Goal: Check status: Check status

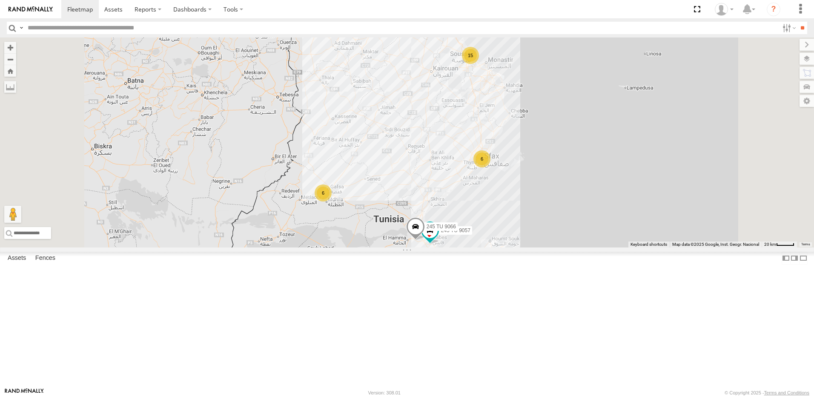
click at [479, 64] on div "15" at bounding box center [470, 55] width 17 height 17
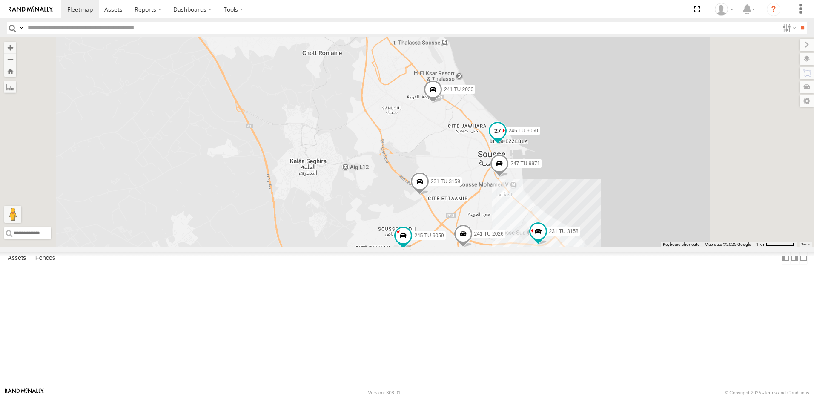
click at [505, 138] on span at bounding box center [497, 130] width 15 height 15
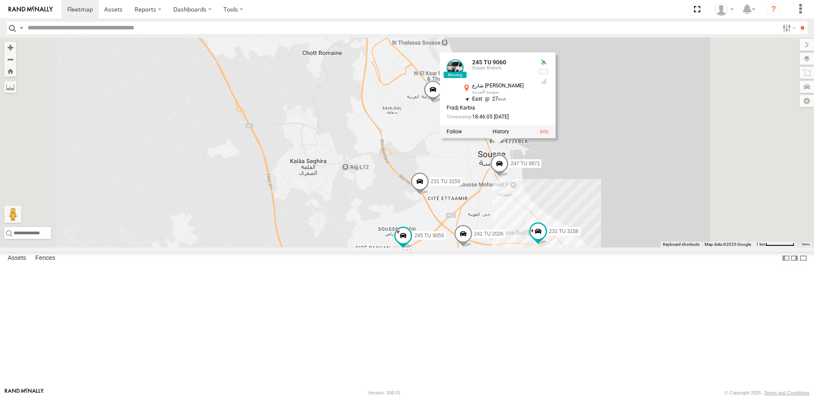
click at [495, 204] on div "245 TU 9057 245 TU 9066 245 TU 9056 241 TU 2030 231 TU 3159 6 241 TU 2026 245 T…" at bounding box center [407, 142] width 814 height 210
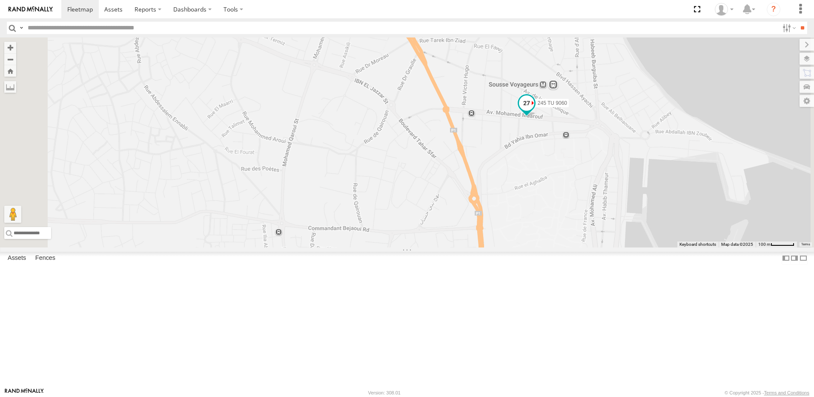
click at [536, 116] on span at bounding box center [526, 104] width 19 height 23
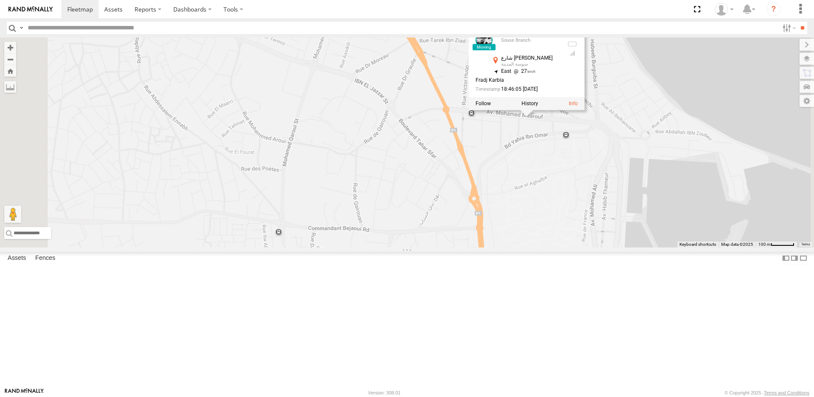
click at [649, 217] on div "245 TU 9057 245 TU 9066 245 TU 9056 241 TU 2030 231 TU 3159 241 TU 2026 245 TU …" at bounding box center [407, 142] width 814 height 210
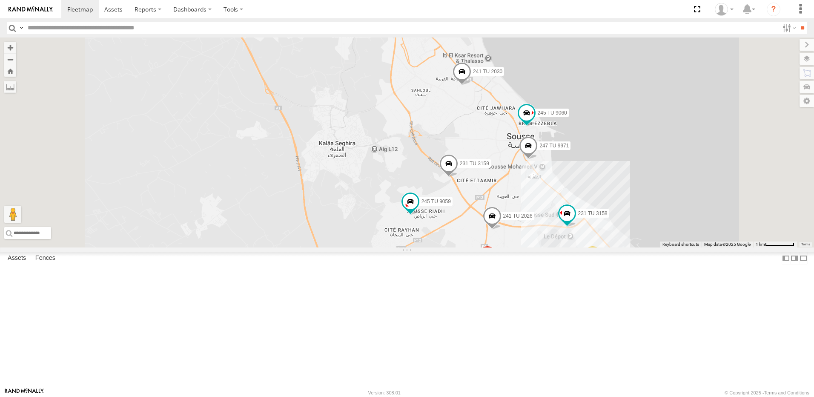
drag, startPoint x: 640, startPoint y: 304, endPoint x: 630, endPoint y: 274, distance: 32.3
click at [630, 247] on div "245 TU 9057 245 TU 9066 245 TU 9056 241 TU 2030 231 TU 3159 241 TU 2026 245 TU …" at bounding box center [407, 142] width 814 height 210
click at [418, 209] on span at bounding box center [410, 200] width 15 height 15
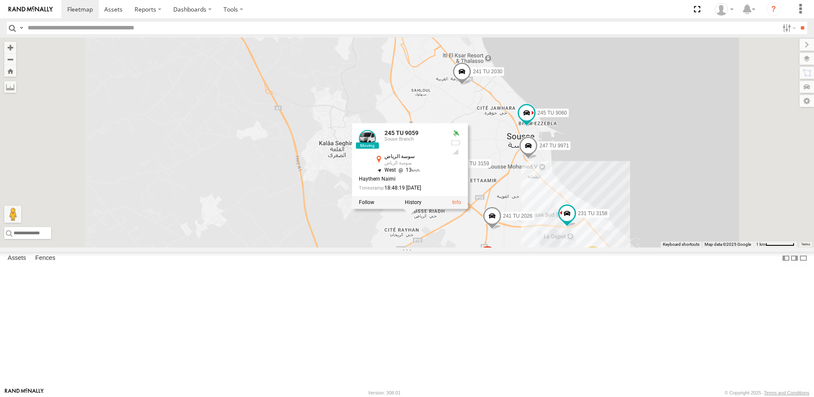
click at [538, 247] on div "245 TU 9057 245 TU 9066 245 TU 9056 241 TU 2030 231 TU 3159 241 TU 2026 245 TU …" at bounding box center [407, 142] width 814 height 210
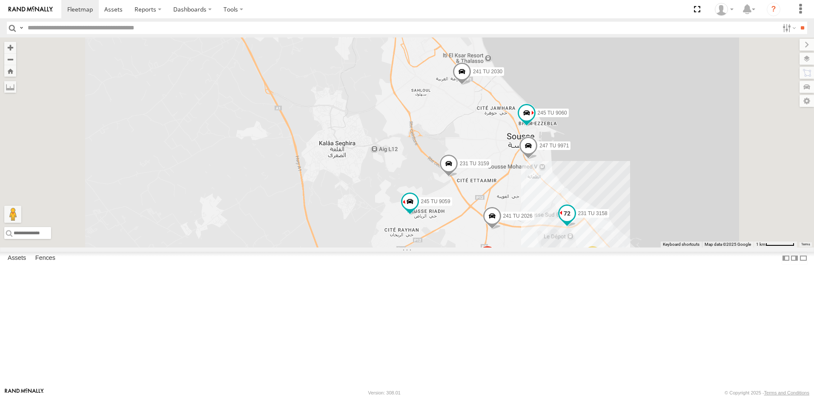
click at [574, 221] on span at bounding box center [566, 213] width 15 height 15
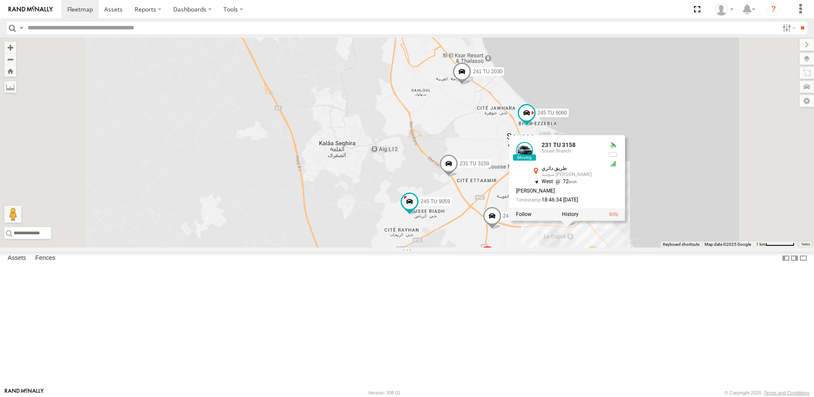
click at [661, 247] on div "245 TU 9057 245 TU 9066 245 TU 9056 241 TU 2030 231 TU 3159 241 TU 2026 245 TU …" at bounding box center [407, 142] width 814 height 210
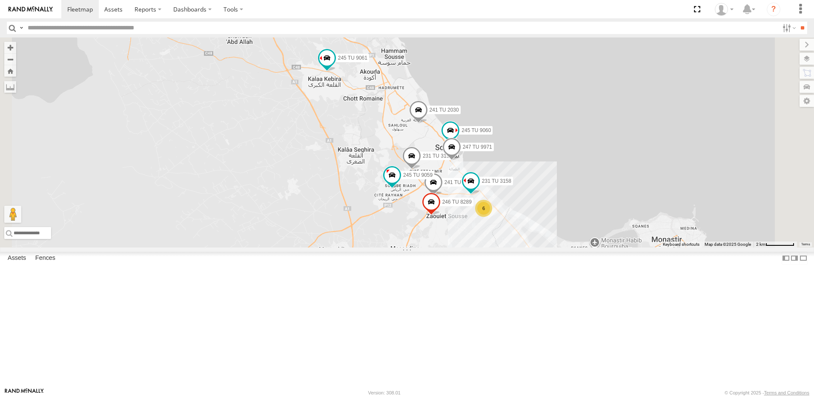
drag, startPoint x: 420, startPoint y: 303, endPoint x: 411, endPoint y: 272, distance: 32.2
click at [419, 247] on div "245 TU 9057 245 TU 9066 245 TU 9056 241 TU 2030 231 TU 3159 241 TU 2026 245 TU …" at bounding box center [407, 142] width 814 height 210
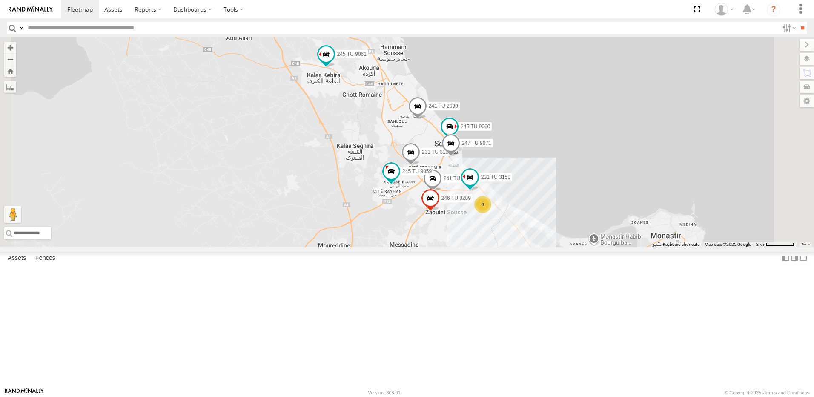
click at [491, 213] on div "6" at bounding box center [482, 204] width 17 height 17
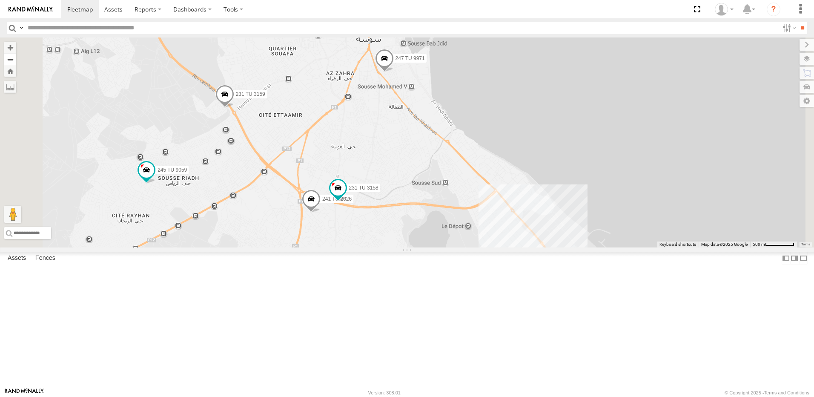
click at [16, 57] on button "Zoom out" at bounding box center [10, 59] width 12 height 12
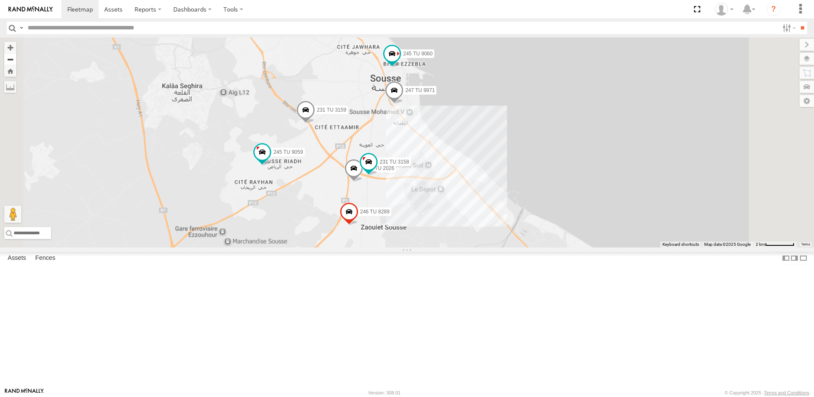
click at [16, 57] on button "Zoom out" at bounding box center [10, 59] width 12 height 12
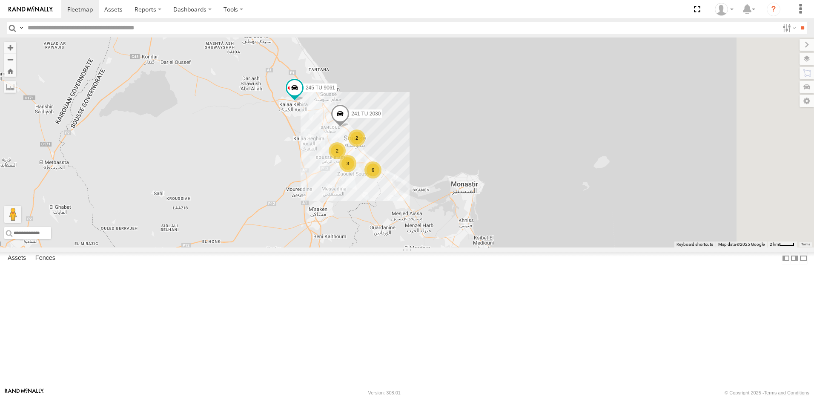
drag, startPoint x: 532, startPoint y: 211, endPoint x: 474, endPoint y: 169, distance: 71.0
click at [474, 169] on div "245 TU 9057 245 TU 9066 245 TU 9056 241 TU 2030 245 TU 9061 2 6 3 2" at bounding box center [407, 142] width 814 height 210
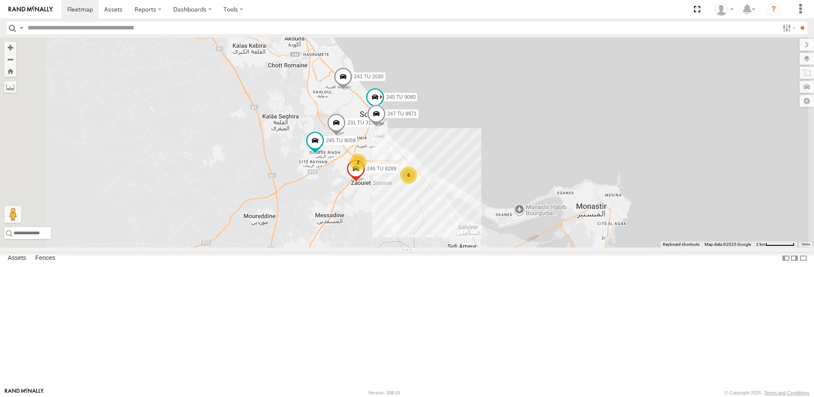
drag, startPoint x: 413, startPoint y: 254, endPoint x: 447, endPoint y: 248, distance: 34.7
click at [447, 247] on div "245 TU 9057 245 TU 9066 245 TU 9056 241 TU 2030 245 TU 9061 231 TU 3159 6 2 245…" at bounding box center [407, 142] width 814 height 210
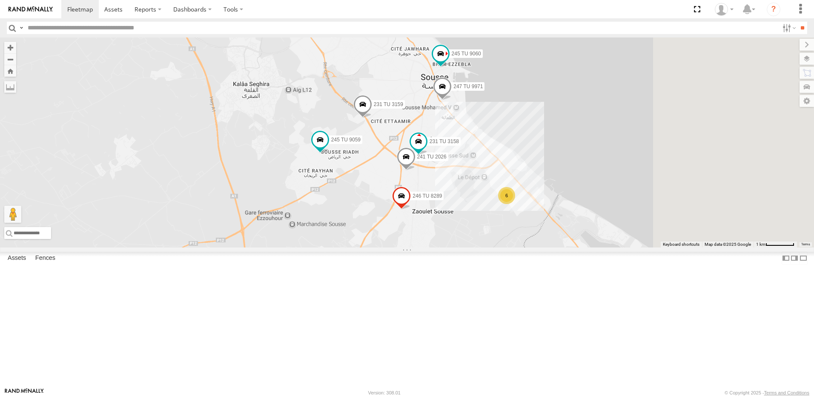
drag, startPoint x: 596, startPoint y: 228, endPoint x: 423, endPoint y: 160, distance: 185.5
click at [423, 160] on div "245 TU 9057 245 TU 9066 245 TU 9056 241 TU 2030 245 TU 9061 231 TU 3159 245 TU …" at bounding box center [407, 142] width 814 height 210
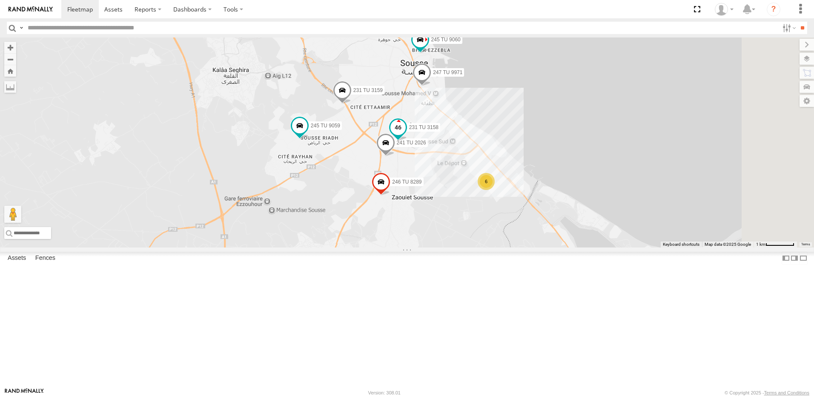
click at [406, 135] on span at bounding box center [397, 127] width 15 height 15
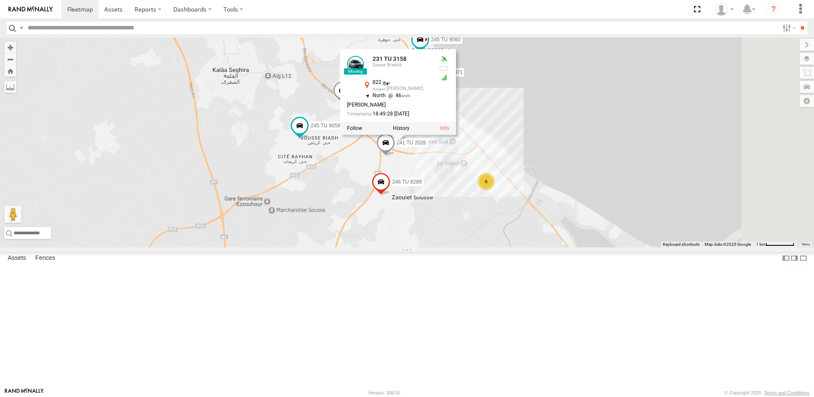
click at [406, 247] on div "245 TU 9057 245 TU 9066 245 TU 9056 241 TU 2030 245 TU 9061 231 TU 3159 245 TU …" at bounding box center [407, 142] width 814 height 210
click at [557, 240] on div "245 TU 9057 245 TU 9066 245 TU 9056 241 TU 2030 245 TU 9061 231 TU 3159 245 TU …" at bounding box center [407, 142] width 814 height 210
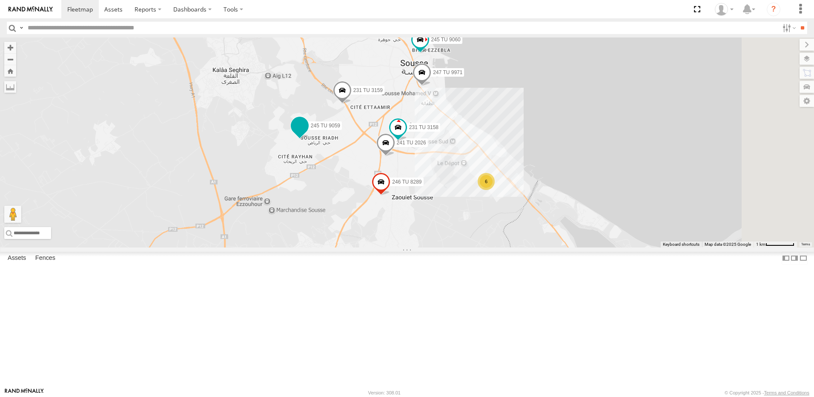
click at [307, 133] on span at bounding box center [299, 125] width 15 height 15
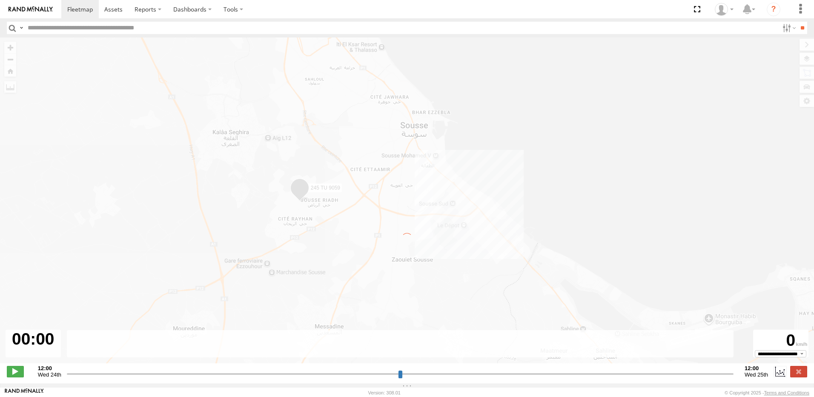
type input "**********"
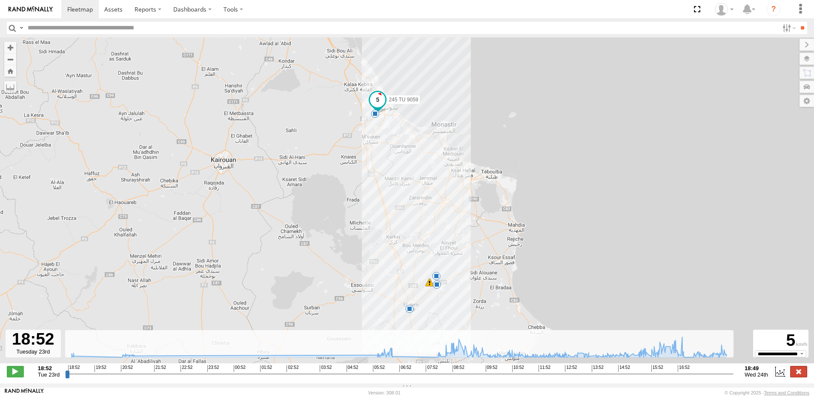
click at [796, 375] on label at bounding box center [798, 371] width 17 height 11
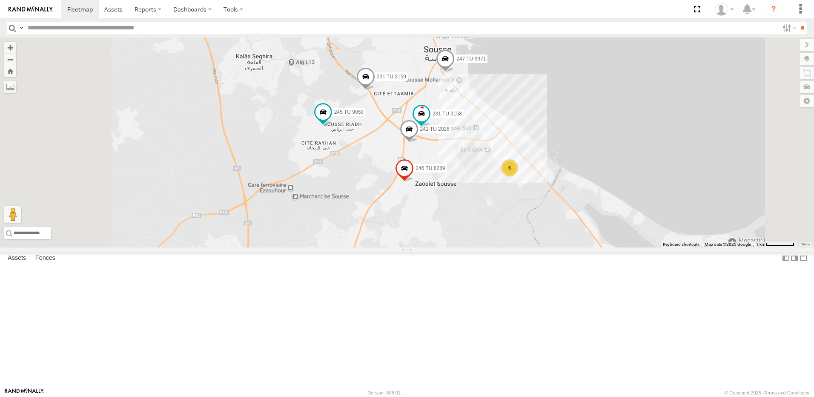
drag, startPoint x: 550, startPoint y: 307, endPoint x: 631, endPoint y: 240, distance: 105.2
click at [631, 240] on div "241 TU 2030 231 TU 3159 6 241 TU 2026 245 TU 9060 247 TU 9971 231 TU 3158 246 T…" at bounding box center [407, 142] width 814 height 210
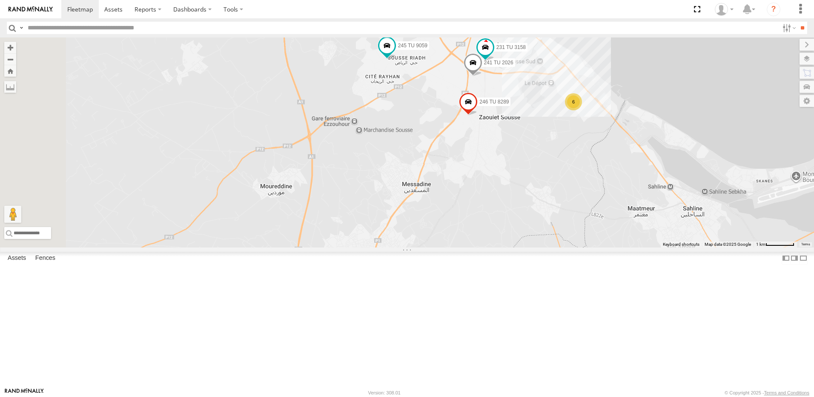
drag, startPoint x: 695, startPoint y: 251, endPoint x: 663, endPoint y: 259, distance: 33.0
click at [663, 247] on div "241 TU 2030 231 TU 3159 6 241 TU 2026 245 TU 9060 247 TU 9971 231 TU 3158 246 T…" at bounding box center [407, 142] width 814 height 210
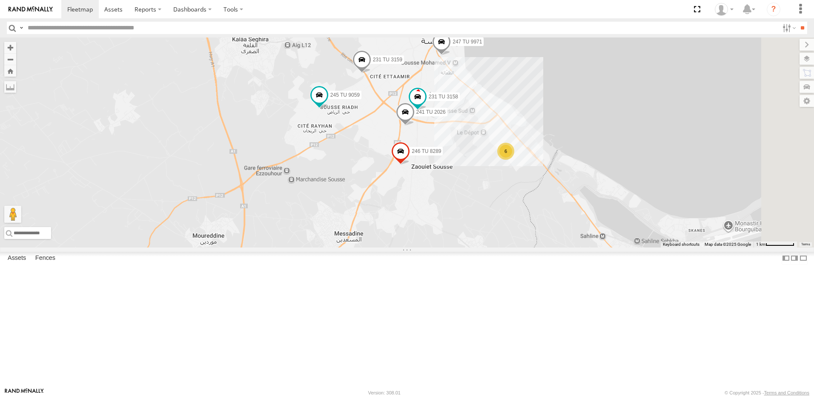
drag, startPoint x: 633, startPoint y: 209, endPoint x: 575, endPoint y: 249, distance: 70.8
click at [575, 247] on div "241 TU 2030 231 TU 3159 6 241 TU 2026 245 TU 9060 247 TU 9971 231 TU 3158 246 T…" at bounding box center [407, 142] width 814 height 210
click at [410, 165] on span at bounding box center [400, 153] width 19 height 23
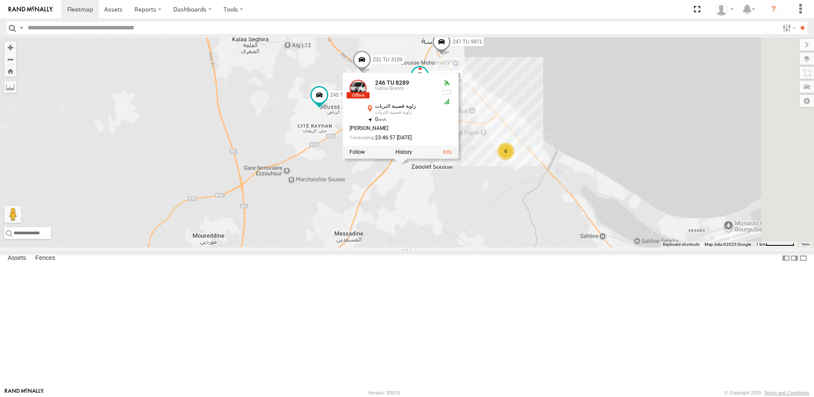
click at [519, 245] on div "241 TU 2030 231 TU 3159 6 241 TU 2026 245 TU 9060 247 TU 9971 231 TU 3158 246 T…" at bounding box center [407, 142] width 814 height 210
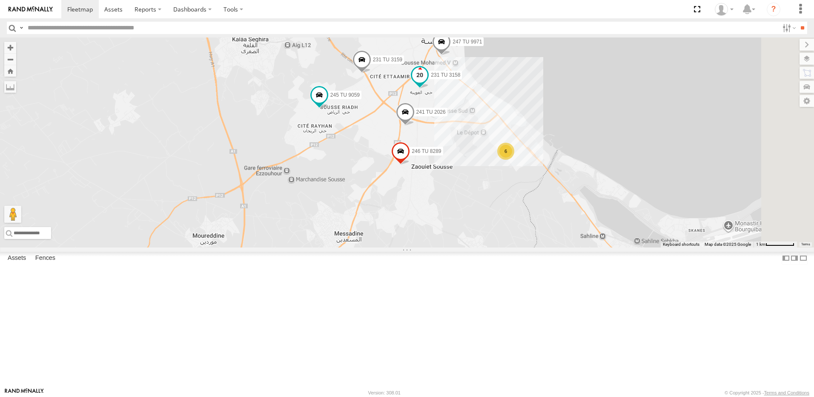
click at [427, 83] on span at bounding box center [419, 74] width 15 height 15
click at [559, 188] on div "241 TU 2030 231 TU 3159 6 241 TU 2026 245 TU 9060 247 TU 9971 231 TU 3158 246 T…" at bounding box center [407, 142] width 814 height 210
drag, startPoint x: 478, startPoint y: 182, endPoint x: 482, endPoint y: 215, distance: 33.4
click at [482, 215] on div "241 TU 2030 231 TU 3159 6 241 TU 2026 245 TU 9060 247 TU 9971 231 TU 3158 246 T…" at bounding box center [407, 142] width 814 height 210
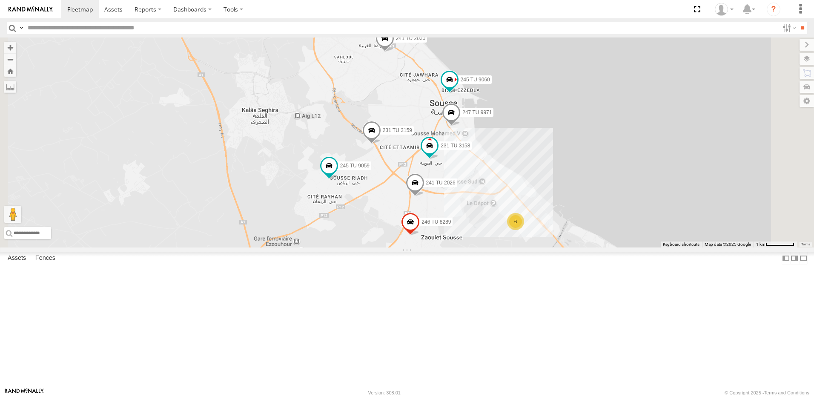
click at [381, 144] on span at bounding box center [371, 132] width 19 height 23
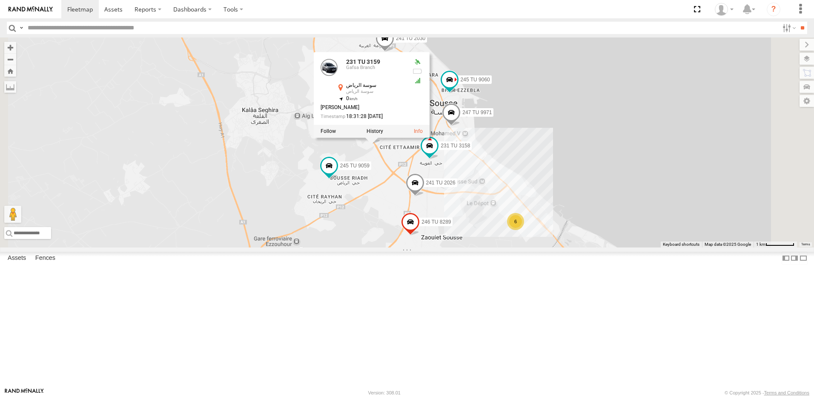
click at [365, 210] on div "241 TU 2030 231 TU 3159 6 241 TU 2026 245 TU 9060 247 TU 9971 231 TU 3158 246 T…" at bounding box center [407, 142] width 814 height 210
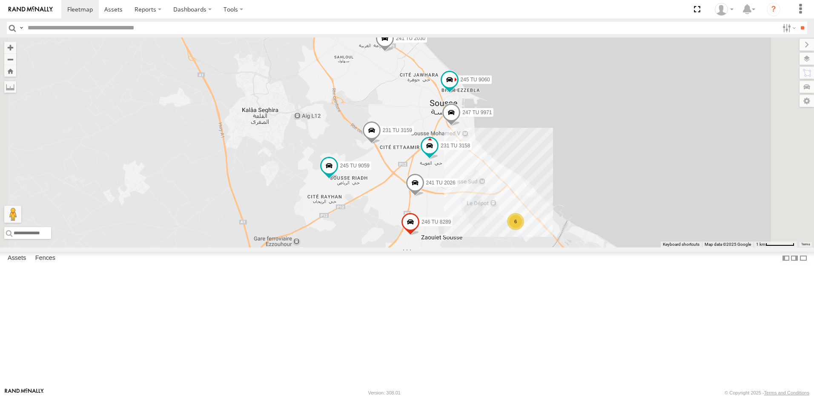
click at [394, 52] on span at bounding box center [384, 40] width 19 height 23
click at [381, 144] on span at bounding box center [371, 132] width 19 height 23
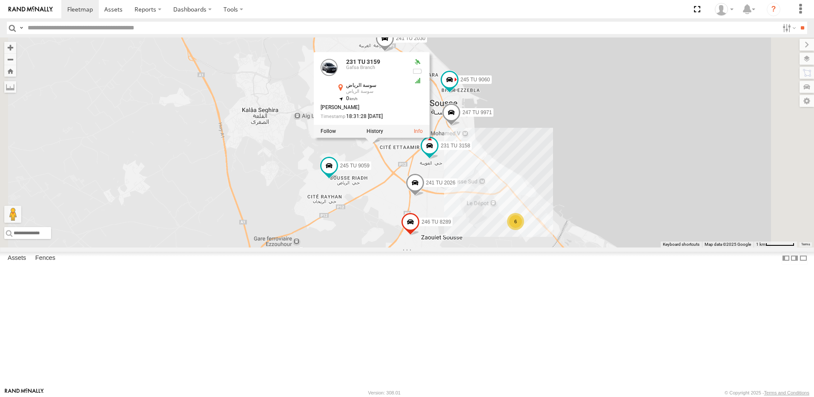
click at [346, 172] on div "241 TU 2030 231 TU 3159 6 241 TU 2026 245 TU 9060 247 TU 9971 231 TU 3158 246 T…" at bounding box center [407, 142] width 814 height 210
click at [472, 95] on div "241 TU 2030 231 TU 3159 6 241 TU 2026 245 TU 9060 247 TU 9971 231 TU 3158 246 T…" at bounding box center [407, 142] width 814 height 210
click at [394, 52] on span at bounding box center [384, 40] width 19 height 23
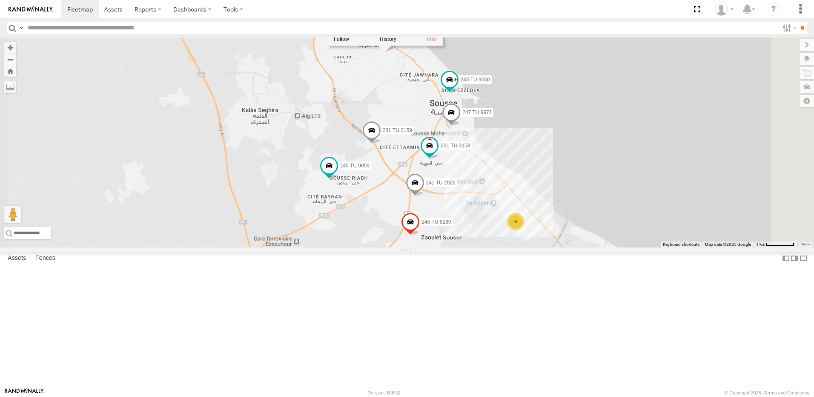
drag, startPoint x: 403, startPoint y: 139, endPoint x: 517, endPoint y: 150, distance: 113.7
click at [406, 139] on div "241 TU 2030 231 TU 3159 6 241 TU 2026 245 TU 9060 247 TU 9971 231 TU 3158 246 T…" at bounding box center [407, 142] width 814 height 210
click at [521, 150] on div "241 TU 2030 231 TU 3159 6 241 TU 2026 245 TU 9060 247 TU 9971 231 TU 3158 246 T…" at bounding box center [407, 142] width 814 height 210
click at [497, 137] on div "241 TU 2030 231 TU 3159 6 241 TU 2026 245 TU 9060 247 TU 9971 231 TU 3158 246 T…" at bounding box center [407, 142] width 814 height 210
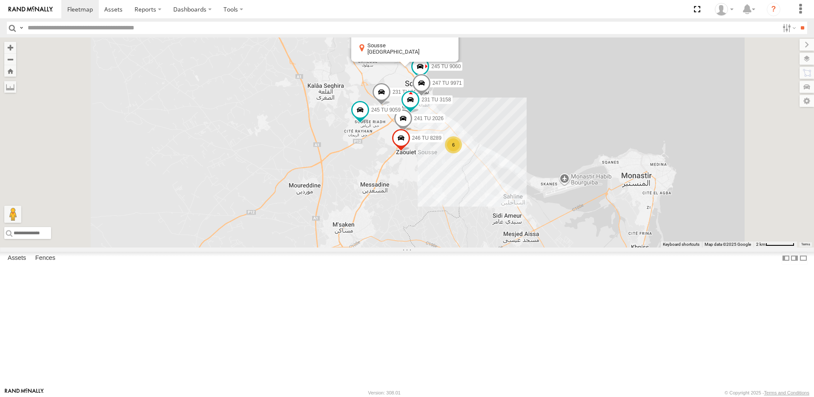
click at [453, 41] on button "Close" at bounding box center [443, 31] width 20 height 20
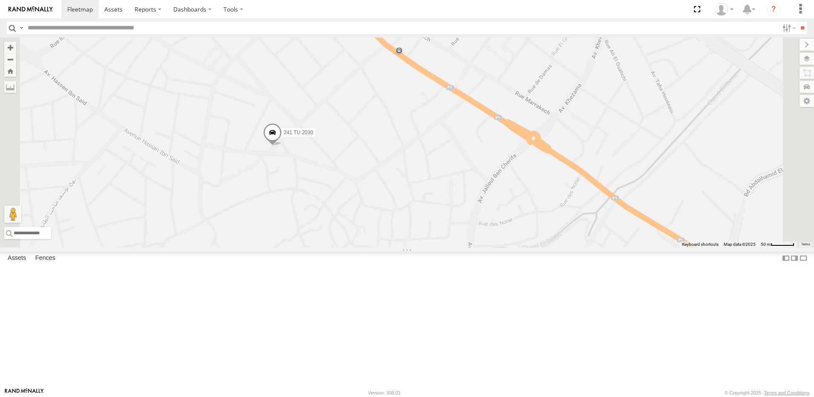
click at [282, 146] on span at bounding box center [272, 134] width 19 height 23
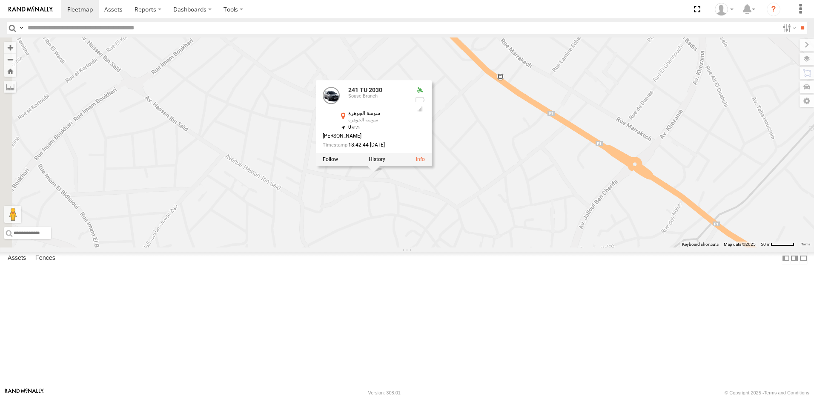
drag, startPoint x: 387, startPoint y: 288, endPoint x: 440, endPoint y: 295, distance: 52.9
click at [440, 247] on div "245 TU 9061 241 TU 2030 231 TU 3159 241 TU 2026 245 TU 9060 247 TU 9971 231 TU …" at bounding box center [407, 142] width 814 height 210
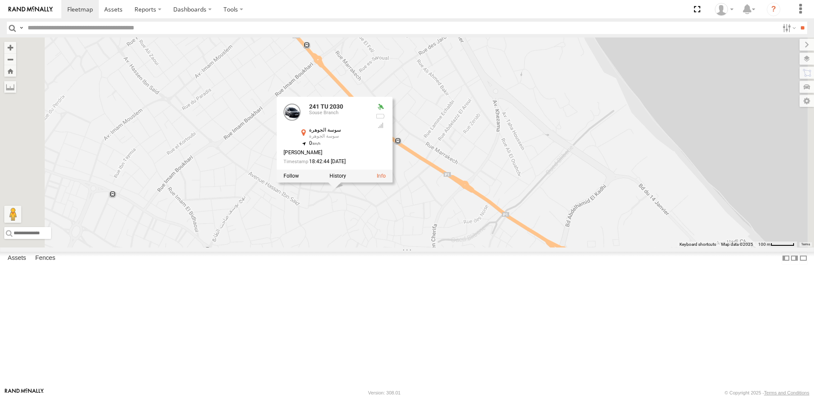
click at [402, 247] on div "245 TU 9061 241 TU 2030 231 TU 3159 241 TU 2026 245 TU 9060 247 TU 9971 231 TU …" at bounding box center [407, 142] width 814 height 210
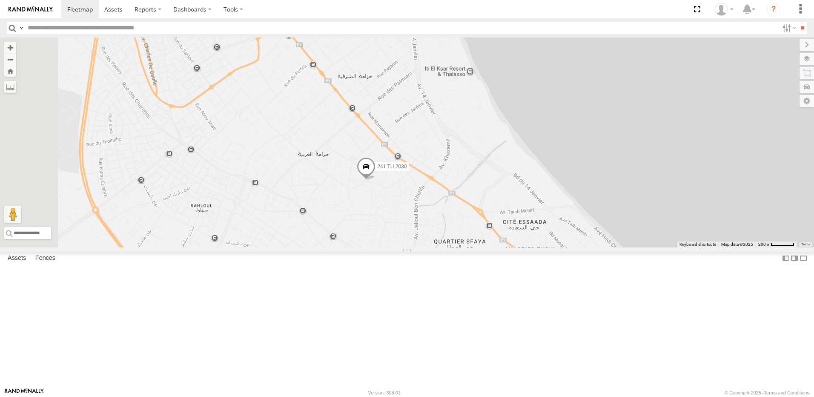
drag, startPoint x: 353, startPoint y: 314, endPoint x: 371, endPoint y: 307, distance: 18.6
click at [370, 247] on div "245 TU 9061 241 TU 2030 231 TU 3159 241 TU 2026 245 TU 9060 247 TU 9971 231 TU …" at bounding box center [407, 142] width 814 height 210
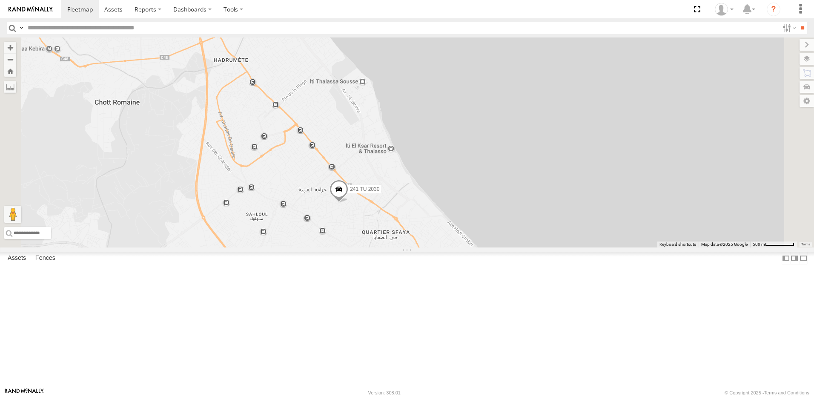
drag, startPoint x: 475, startPoint y: 283, endPoint x: 416, endPoint y: 181, distance: 117.8
click at [416, 181] on div "245 TU 9061 241 TU 2030 231 TU 3159 241 TU 2026 245 TU 9060 247 TU 9971 231 TU …" at bounding box center [407, 142] width 814 height 210
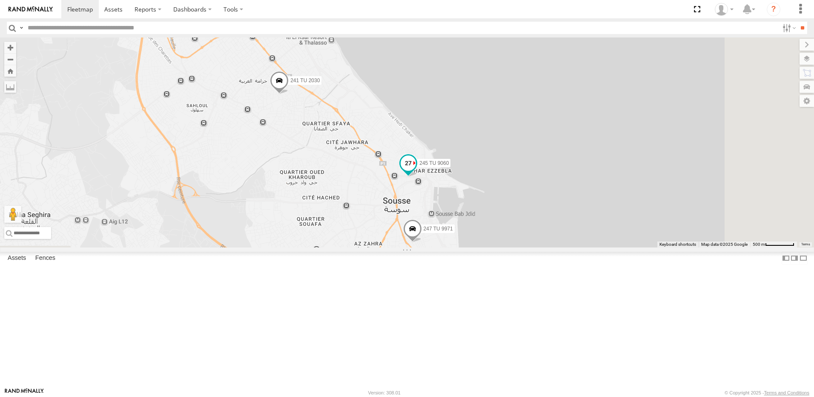
click at [416, 170] on span at bounding box center [407, 162] width 15 height 15
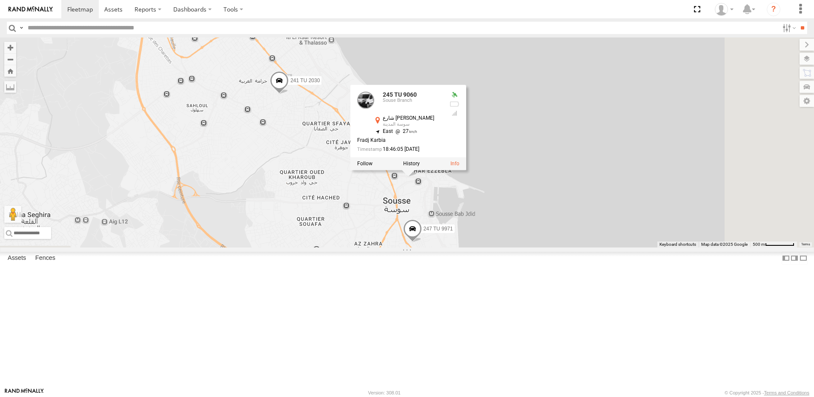
click at [400, 195] on div "245 TU 9061 241 TU 2030 231 TU 3159 241 TU 2026 245 TU 9060 247 TU 9971 231 TU …" at bounding box center [407, 142] width 814 height 210
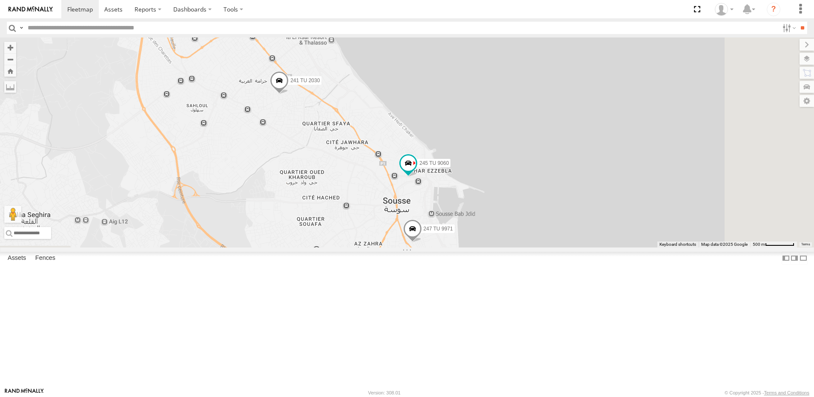
drag, startPoint x: 483, startPoint y: 307, endPoint x: 426, endPoint y: 241, distance: 87.2
click at [437, 247] on div "245 TU 9061 241 TU 2030 231 TU 3159 241 TU 2026 245 TU 9060 247 TU 9971 231 TU …" at bounding box center [407, 142] width 814 height 210
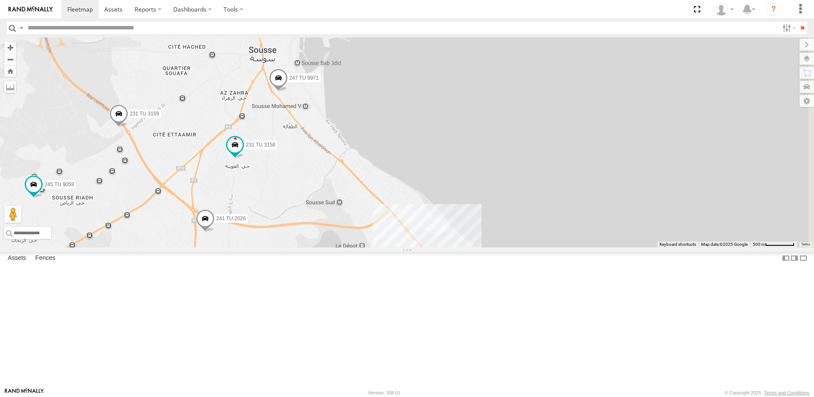
click at [288, 91] on span at bounding box center [278, 80] width 19 height 23
click at [467, 216] on div "245 TU 9061 241 TU 2030 231 TU 3159 241 TU 2026 245 TU 9060 247 TU 9971 231 TU …" at bounding box center [407, 142] width 814 height 210
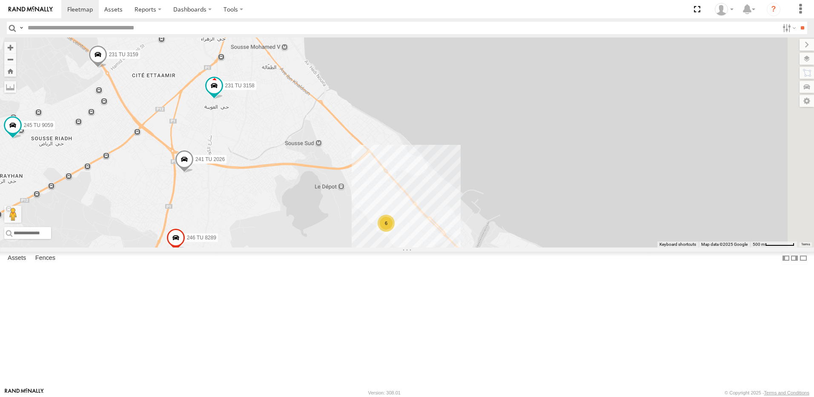
drag, startPoint x: 443, startPoint y: 276, endPoint x: 413, endPoint y: 179, distance: 101.2
click at [414, 182] on div "245 TU 9061 241 TU 2030 231 TU 3159 241 TU 2026 245 TU 9060 247 TU 9971 231 TU …" at bounding box center [407, 142] width 814 height 210
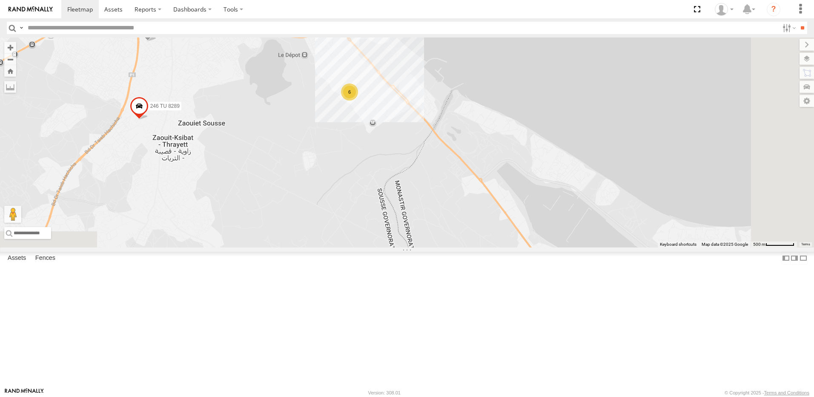
drag, startPoint x: 409, startPoint y: 331, endPoint x: 401, endPoint y: 307, distance: 24.8
click at [401, 307] on body at bounding box center [407, 198] width 814 height 397
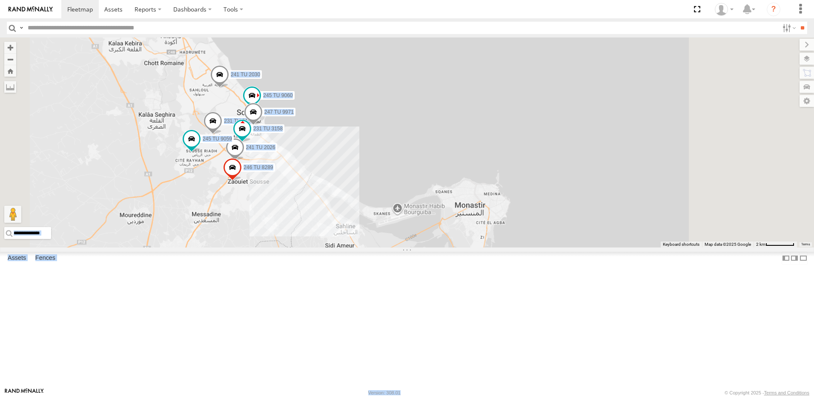
click at [372, 247] on div "245 TU 9061 241 TU 2030 231 TU 3159 241 TU 2026 245 TU 9060 247 TU 9971 231 TU …" at bounding box center [407, 142] width 814 height 210
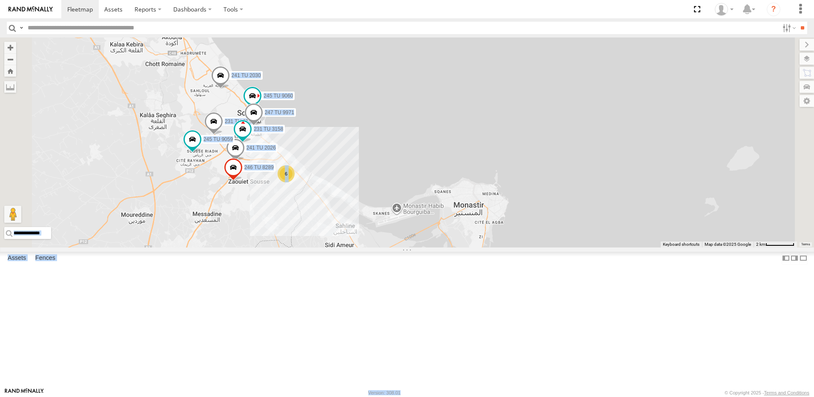
click at [372, 247] on div "245 TU 9061 241 TU 2030 231 TU 3159 241 TU 2026 245 TU 9060 247 TU 9971 231 TU …" at bounding box center [407, 142] width 814 height 210
click at [336, 247] on div "245 TU 9061 241 TU 2030 231 TU 3159 241 TU 2026 245 TU 9060 247 TU 9971 231 TU …" at bounding box center [407, 142] width 814 height 210
click at [399, 247] on div "245 TU 9061 241 TU 2030 231 TU 3159 241 TU 2026 245 TU 9060 247 TU 9971 231 TU …" at bounding box center [407, 142] width 814 height 210
click at [376, 243] on div "245 TU 9061 241 TU 2030 231 TU 3159 241 TU 2026 245 TU 9060 247 TU 9971 231 TU …" at bounding box center [407, 142] width 814 height 210
click at [245, 161] on span at bounding box center [235, 149] width 19 height 23
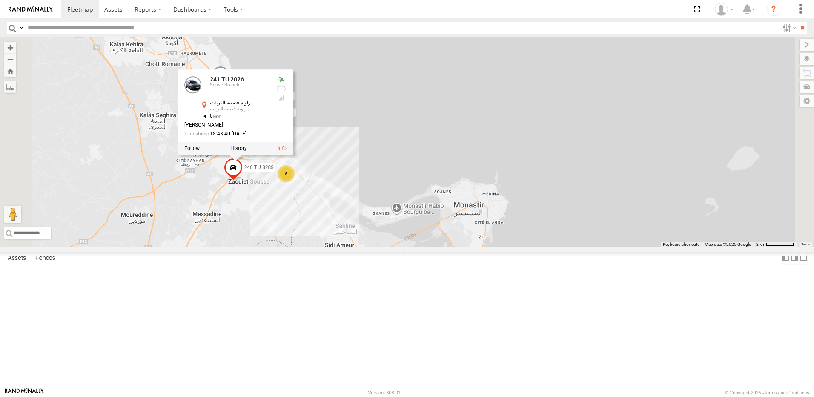
click at [305, 247] on div "245 TU 9061 241 TU 2030 231 TU 3159 241 TU 2026 245 TU 9060 247 TU 9971 231 TU …" at bounding box center [407, 142] width 814 height 210
